Goal: Task Accomplishment & Management: Manage account settings

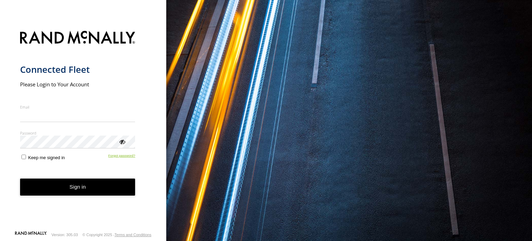
click at [122, 161] on form "Connected Fleet Please Login to Your Account Email Enter a valid login email ad…" at bounding box center [83, 128] width 126 height 203
click at [124, 155] on link "Forgot password?" at bounding box center [121, 156] width 27 height 7
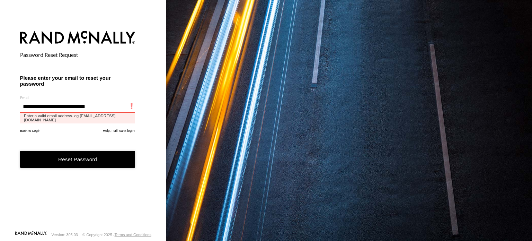
type input "**********"
click at [20, 151] on button "Reset Password" at bounding box center [77, 159] width 115 height 17
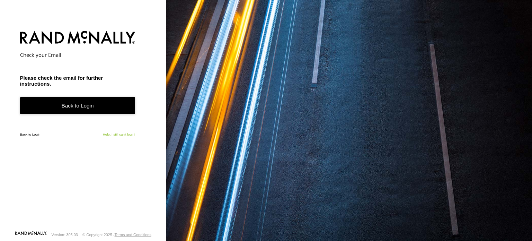
click at [118, 133] on link "Help, I still can't login!" at bounding box center [119, 134] width 33 height 4
click at [47, 107] on link "Back to Login" at bounding box center [77, 105] width 115 height 17
